Goal: Transaction & Acquisition: Book appointment/travel/reservation

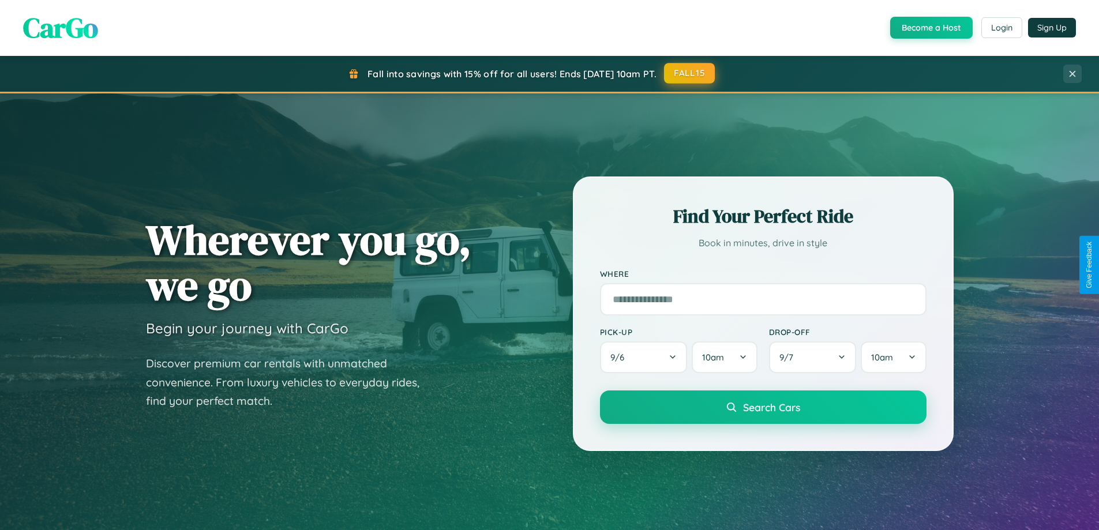
click at [690, 74] on button "FALL15" at bounding box center [689, 73] width 51 height 21
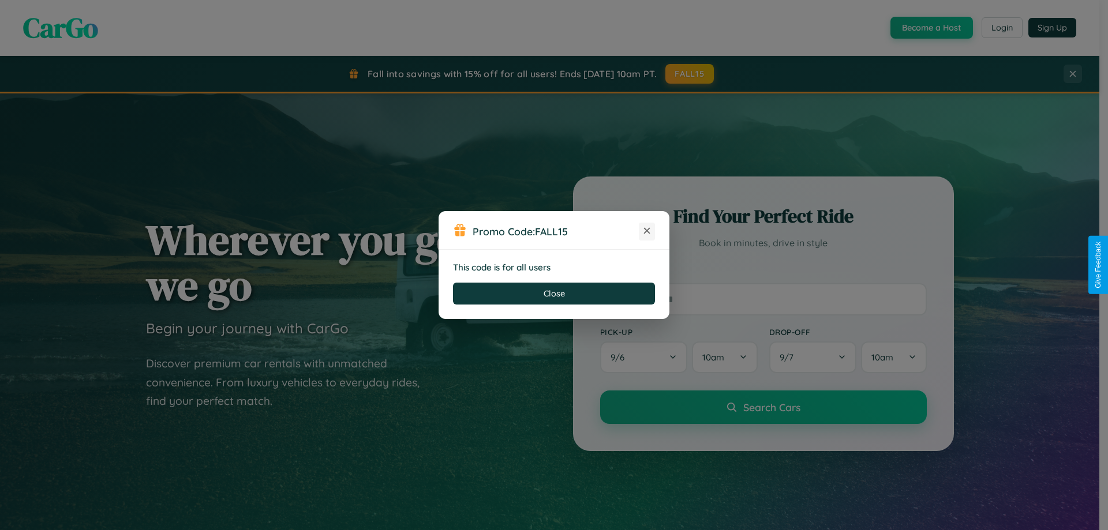
click at [647, 231] on icon at bounding box center [647, 231] width 12 height 12
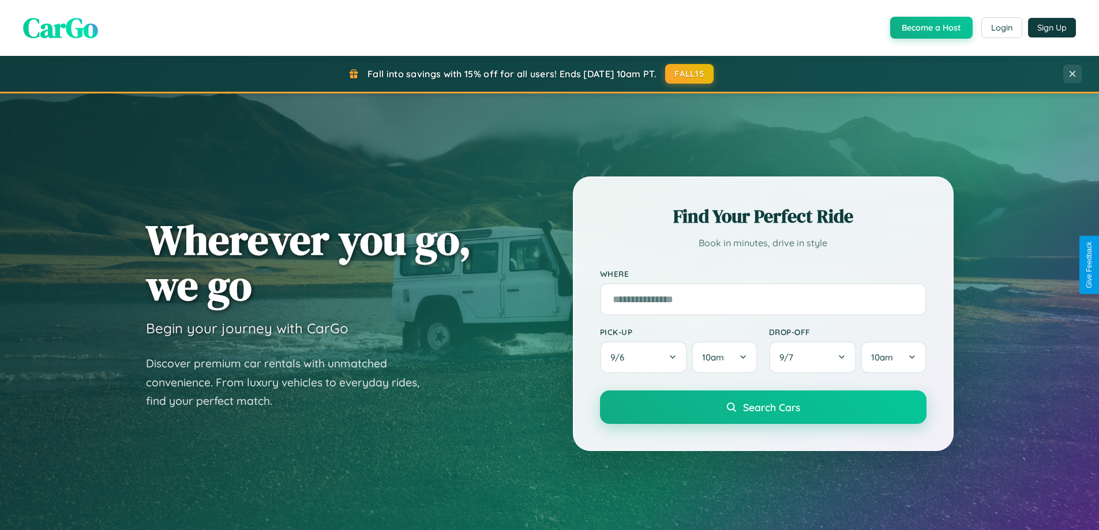
scroll to position [1854, 0]
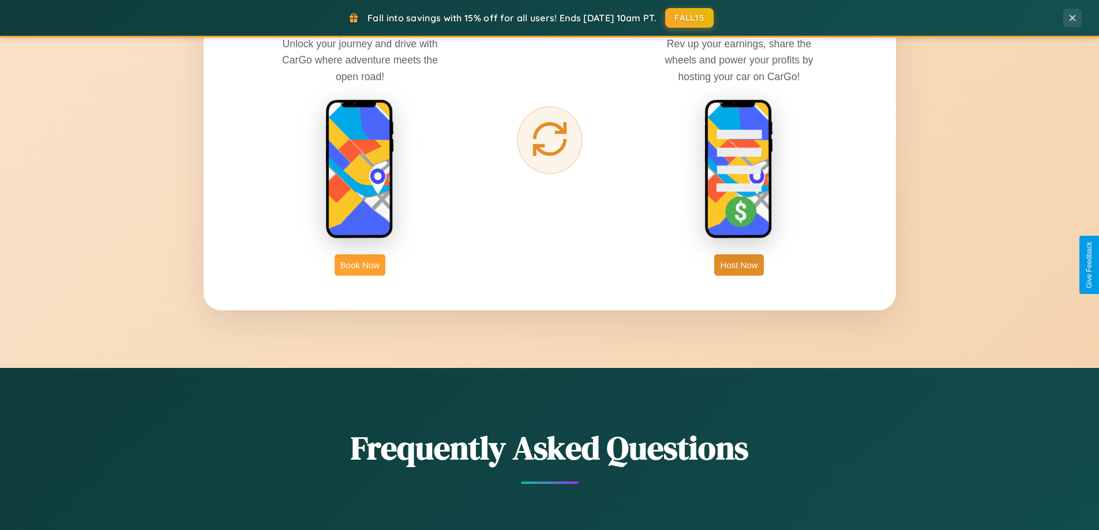
click at [360, 265] on button "Book Now" at bounding box center [360, 264] width 51 height 21
